Goal: Find specific page/section: Find specific page/section

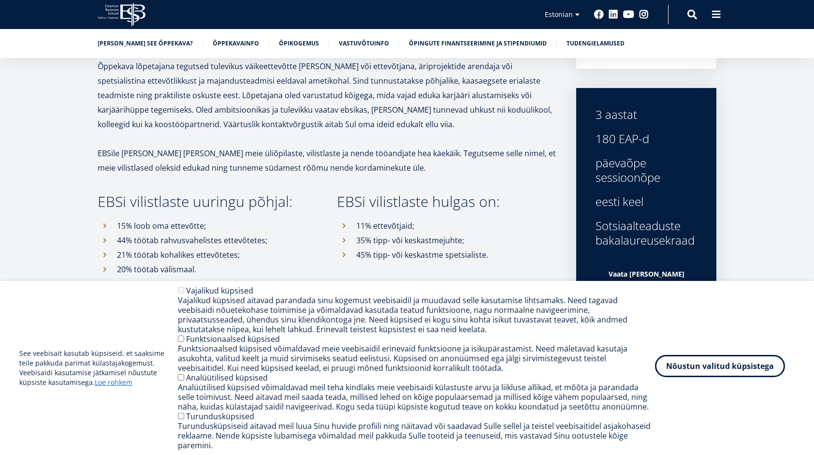
click at [710, 372] on button "Nõustun valitud küpsistega" at bounding box center [720, 366] width 130 height 22
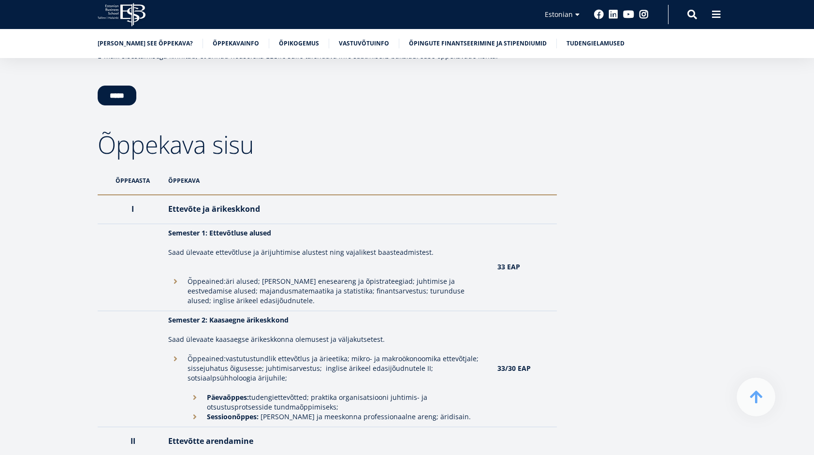
scroll to position [2031, 0]
click at [183, 166] on th "Õppekava" at bounding box center [327, 180] width 329 height 29
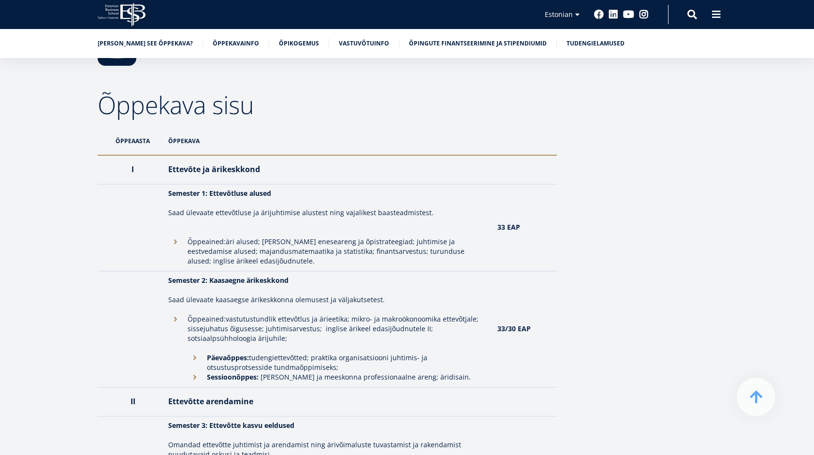
scroll to position [2071, 0]
click at [192, 126] on th "Õppekava" at bounding box center [327, 140] width 329 height 29
click at [237, 41] on link "Õppekavainfo" at bounding box center [236, 43] width 46 height 10
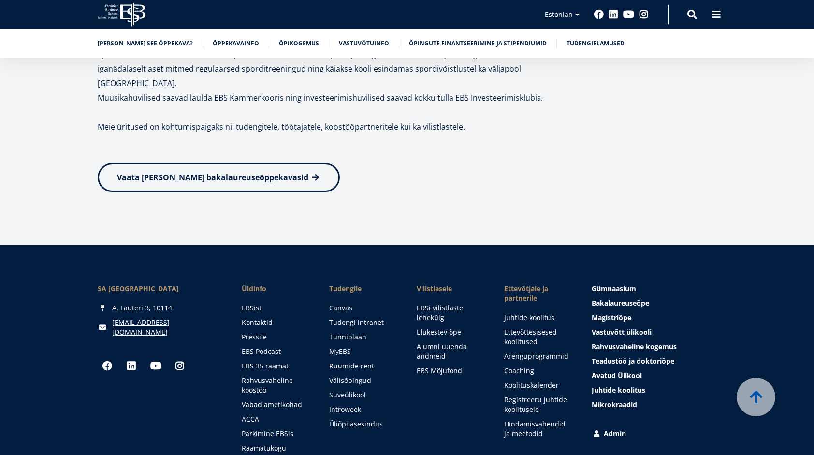
scroll to position [6127, 0]
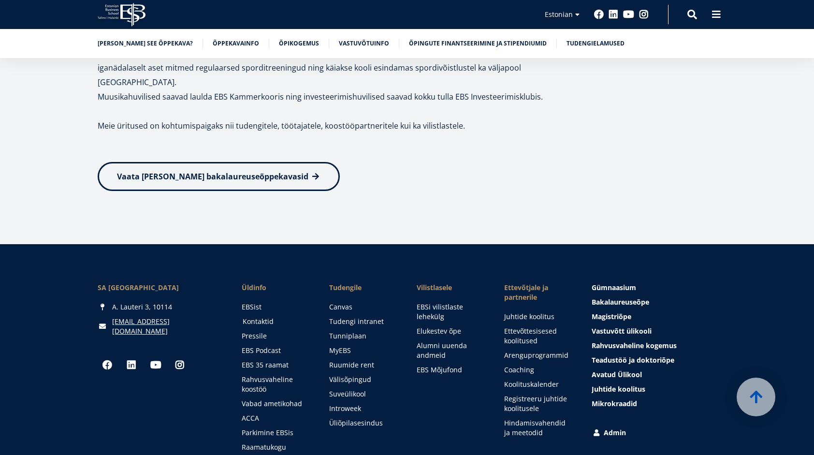
click at [258, 317] on link "Kontaktid" at bounding box center [277, 322] width 68 height 10
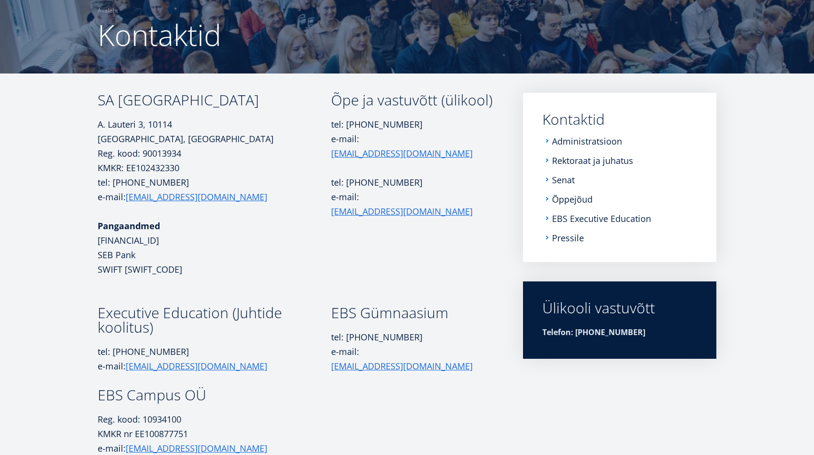
scroll to position [80, 0]
